Goal: Find specific page/section: Find specific page/section

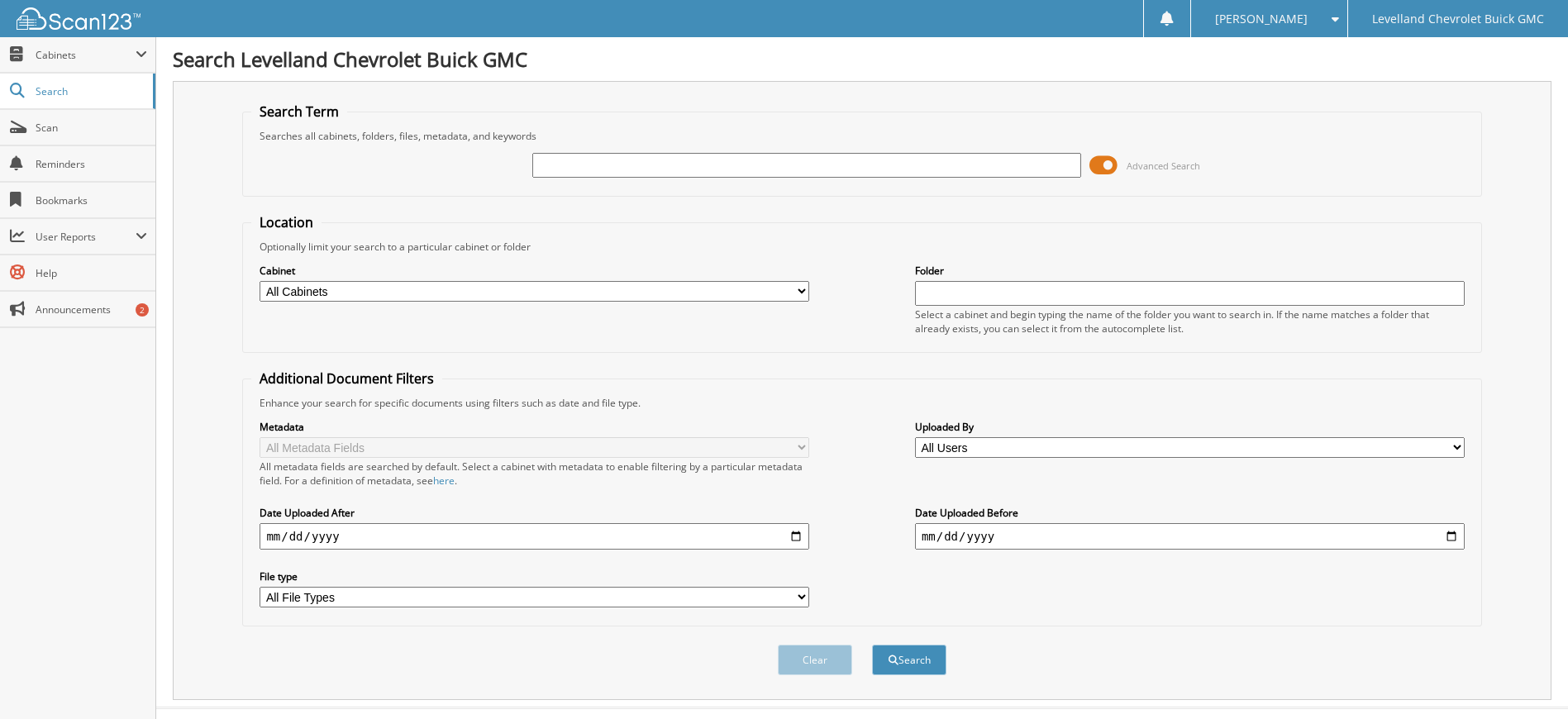
click at [701, 164] on input "text" at bounding box center [806, 165] width 549 height 25
type input "15322"
click at [925, 667] on button "Search" at bounding box center [909, 660] width 75 height 31
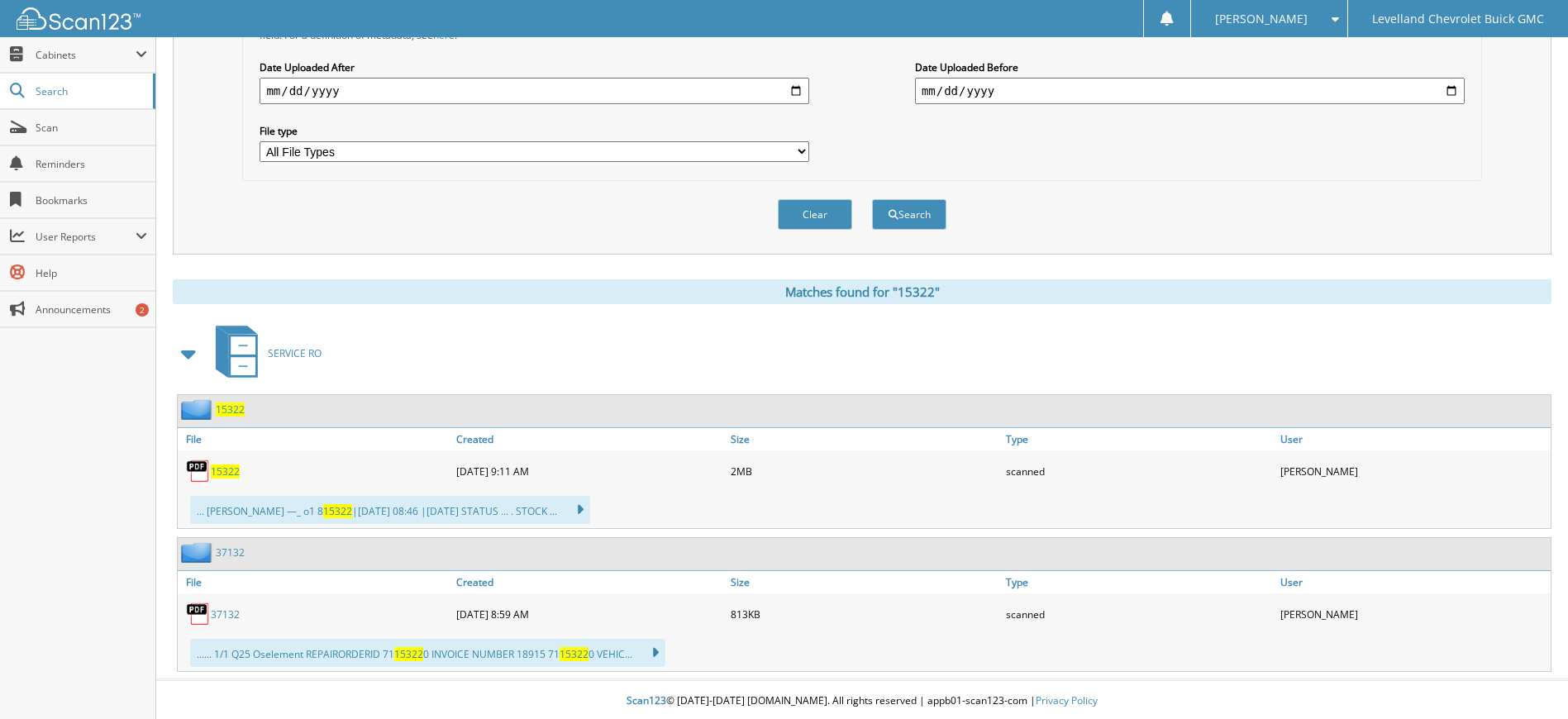
scroll to position [448, 0]
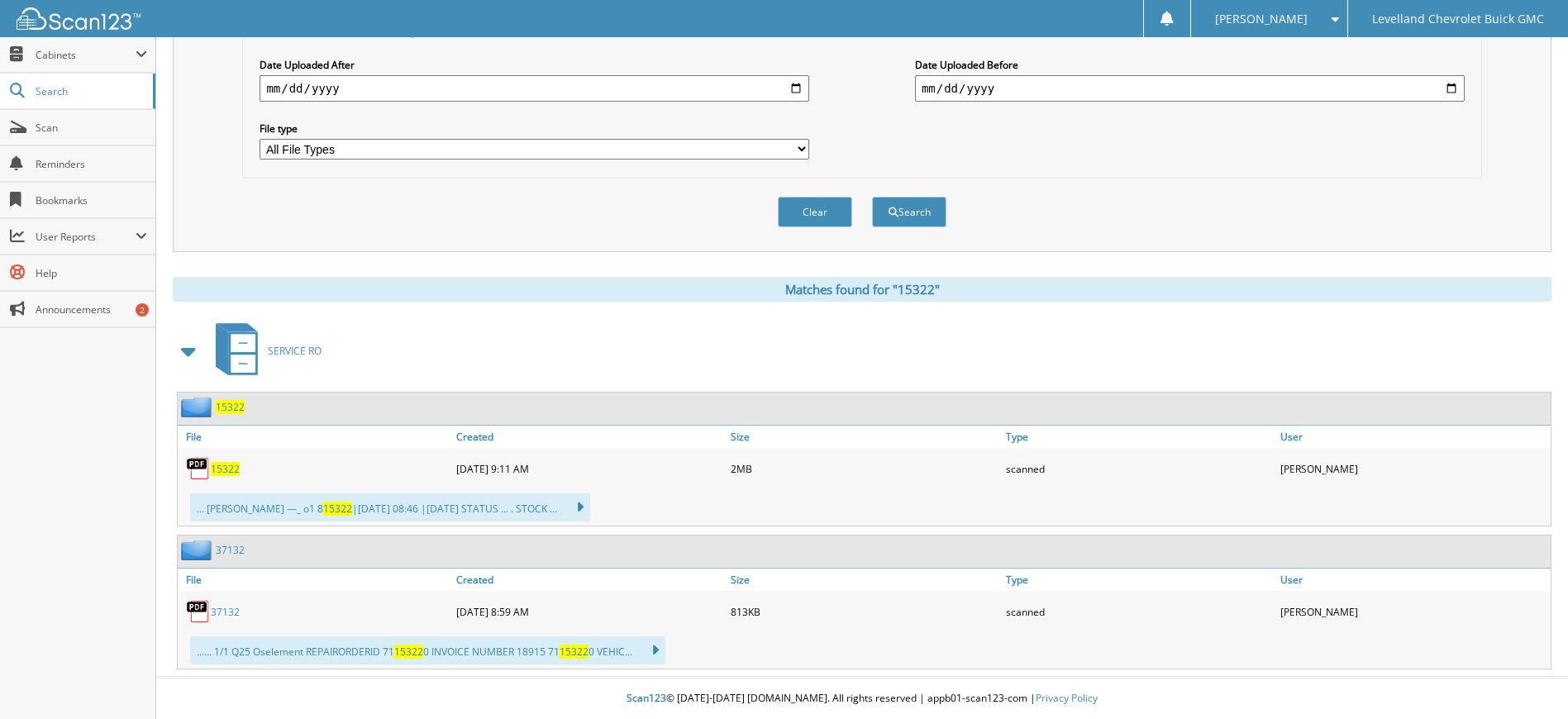
click at [220, 473] on span "15322" at bounding box center [225, 469] width 29 height 14
click at [220, 471] on span "15322" at bounding box center [225, 469] width 29 height 14
